Goal: Task Accomplishment & Management: Manage account settings

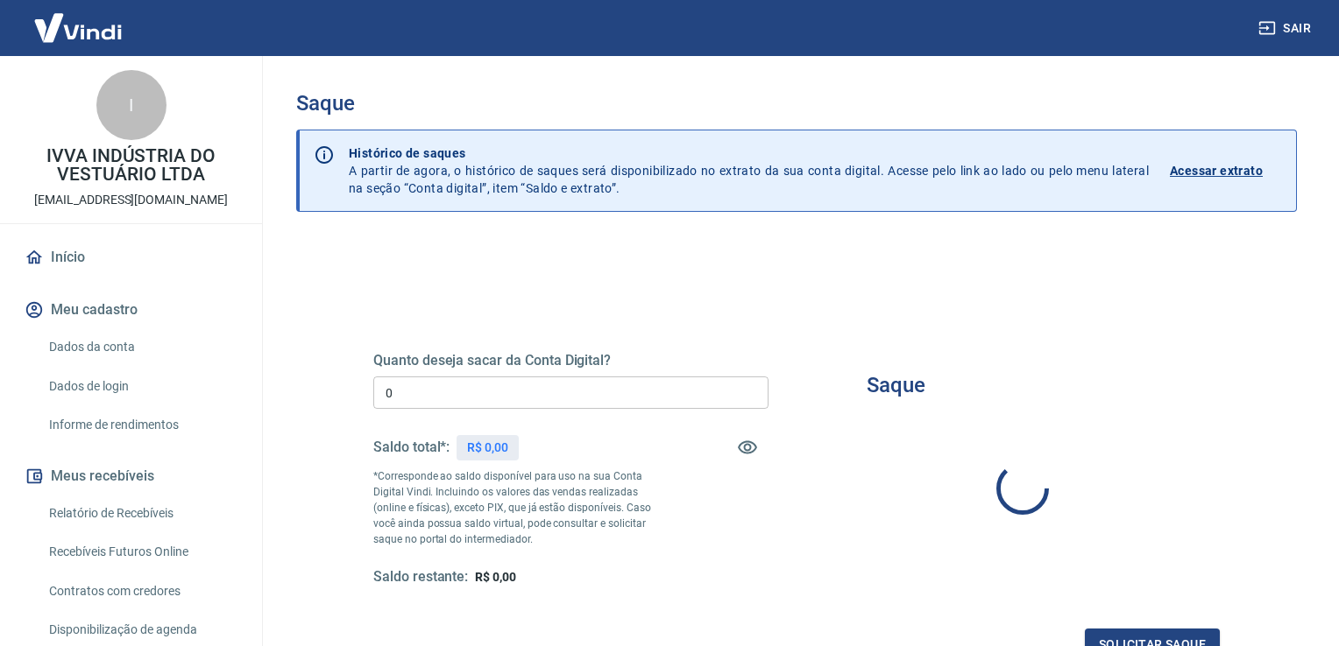
type input "R$ 0,00"
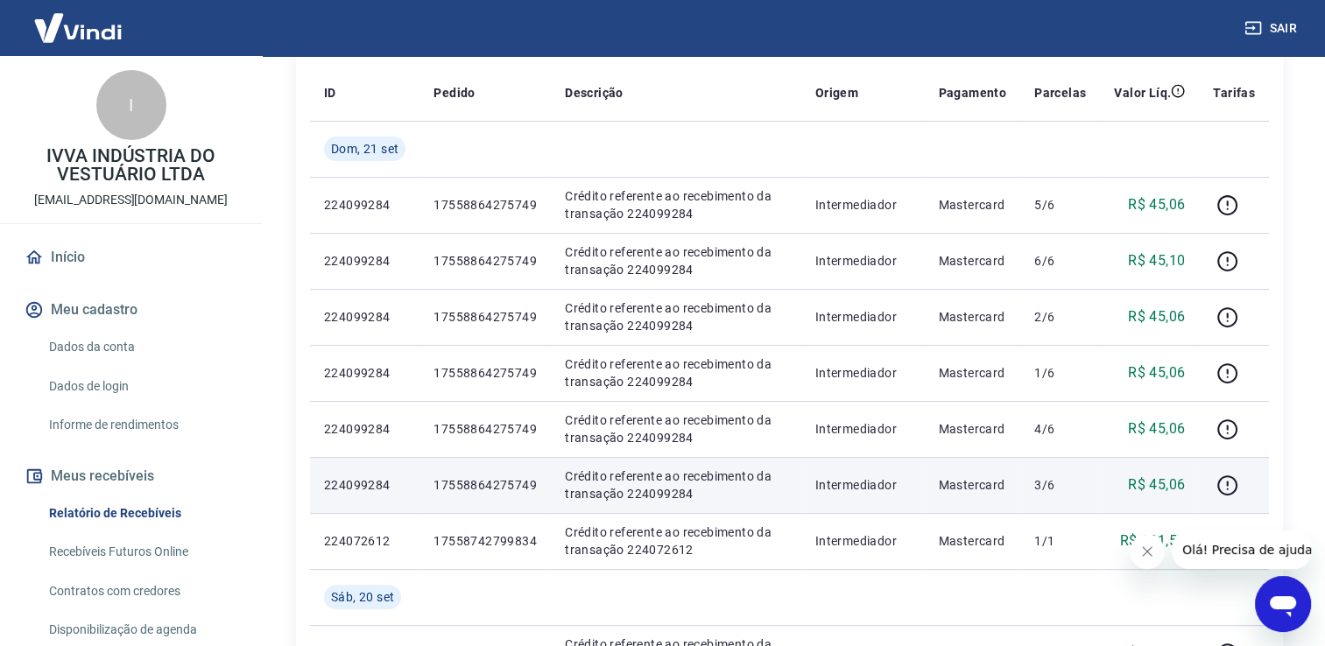
scroll to position [350, 0]
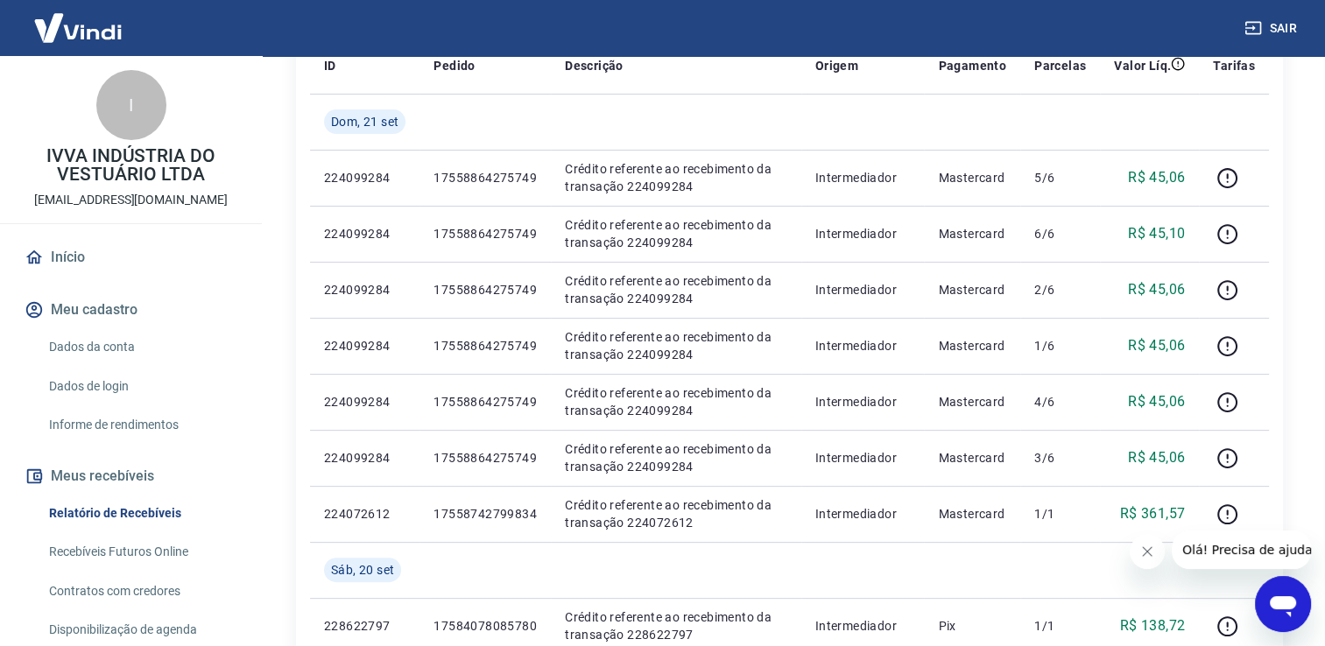
click at [1147, 556] on icon "Fechar mensagem da empresa" at bounding box center [1148, 552] width 14 height 14
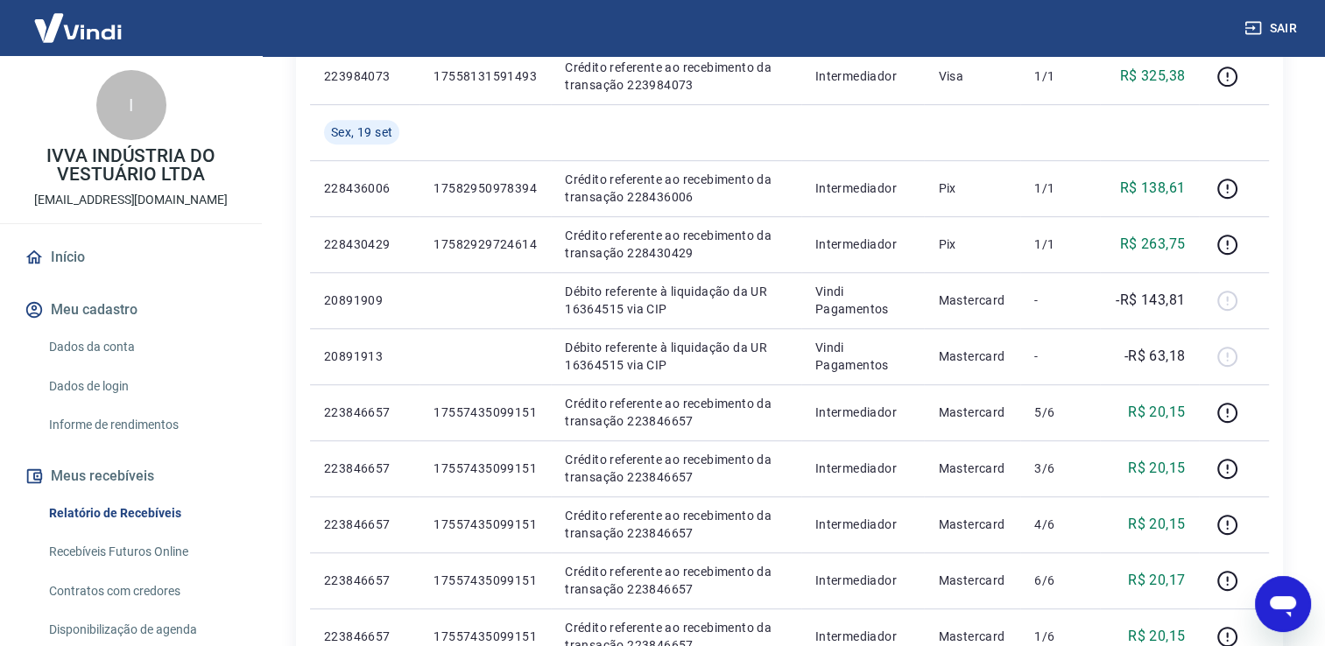
scroll to position [964, 0]
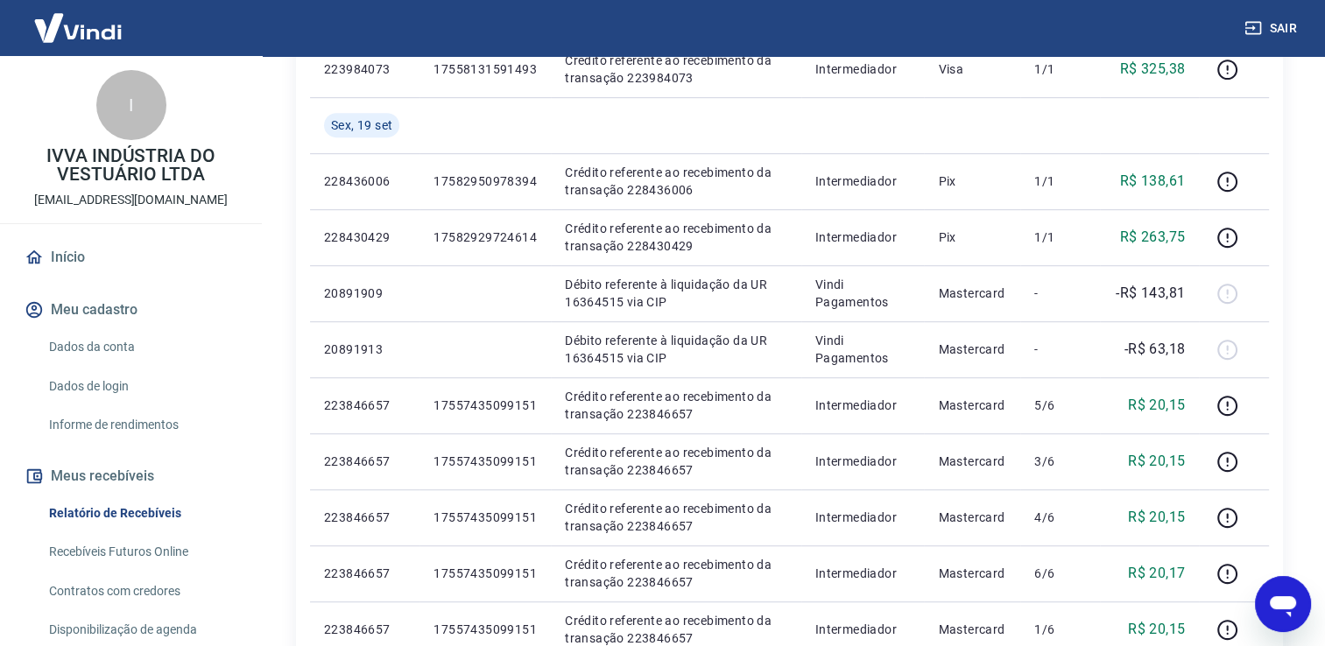
click at [126, 311] on button "Meu cadastro" at bounding box center [131, 310] width 220 height 39
